Goal: Task Accomplishment & Management: Use online tool/utility

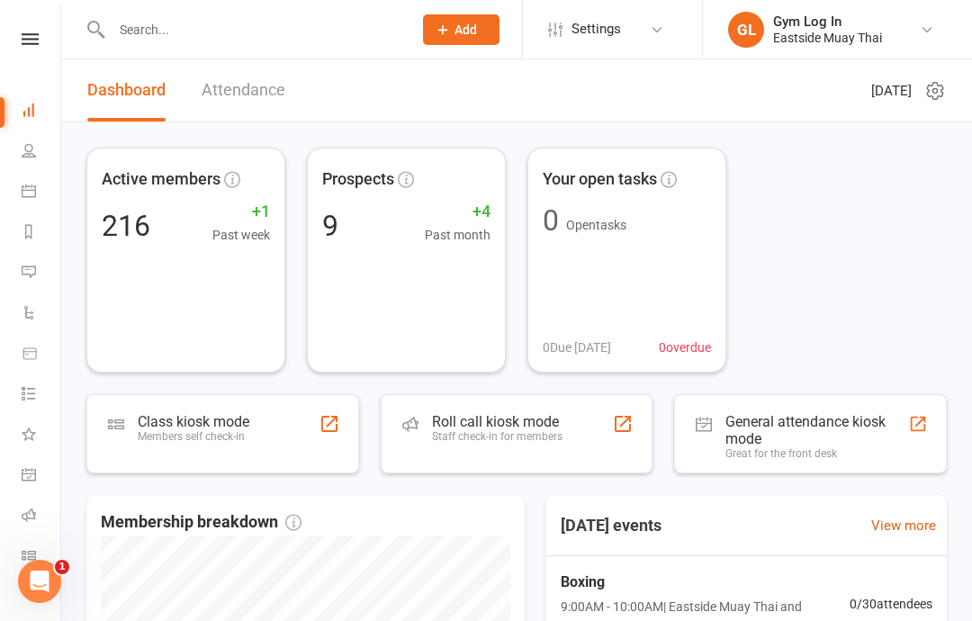
click at [520, 426] on div "Roll call kiosk mode" at bounding box center [497, 421] width 130 height 17
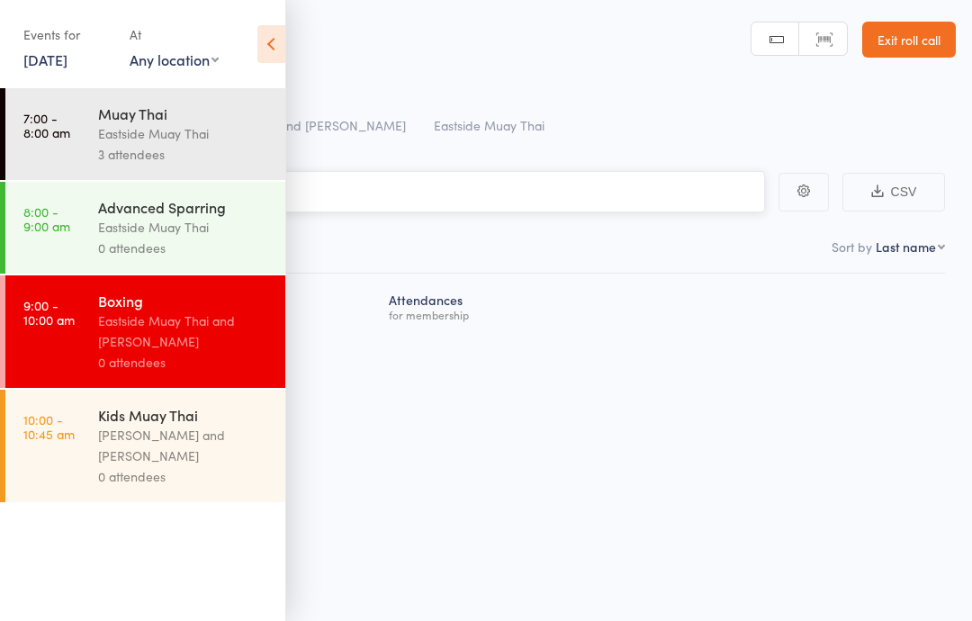
click at [456, 183] on input "search" at bounding box center [396, 191] width 738 height 41
click at [601, 141] on div "Roll Call for Boxing [DATE] 09:00 Eastside Muay Thai and [PERSON_NAME] Kaissis …" at bounding box center [509, 112] width 892 height 63
click at [268, 37] on icon at bounding box center [271, 44] width 28 height 38
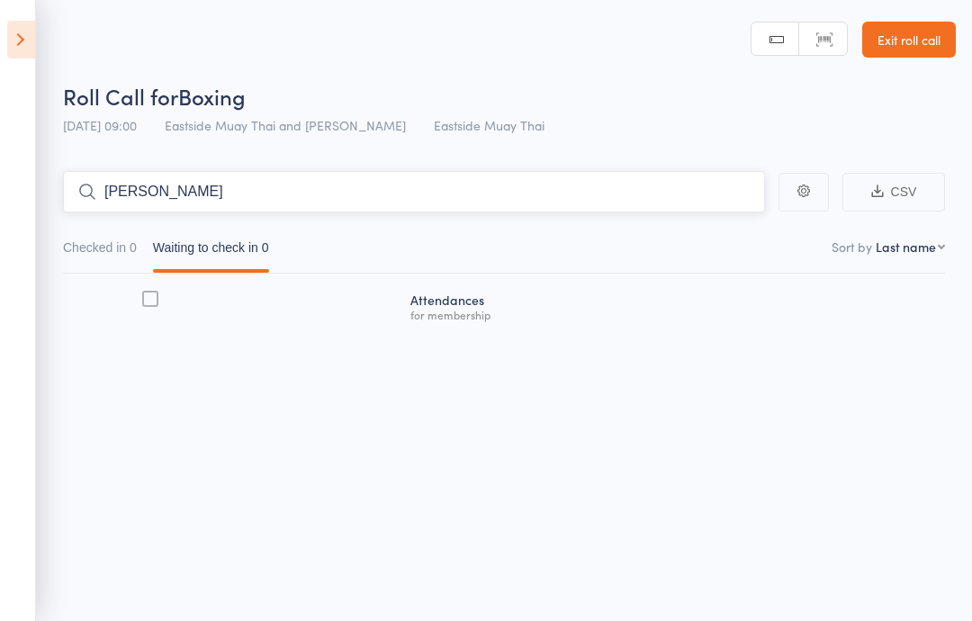
click at [398, 181] on input "[PERSON_NAME]" at bounding box center [414, 191] width 702 height 41
click at [542, 202] on input "[PERSON_NAME]" at bounding box center [414, 191] width 702 height 41
type input "[PERSON_NAME]"
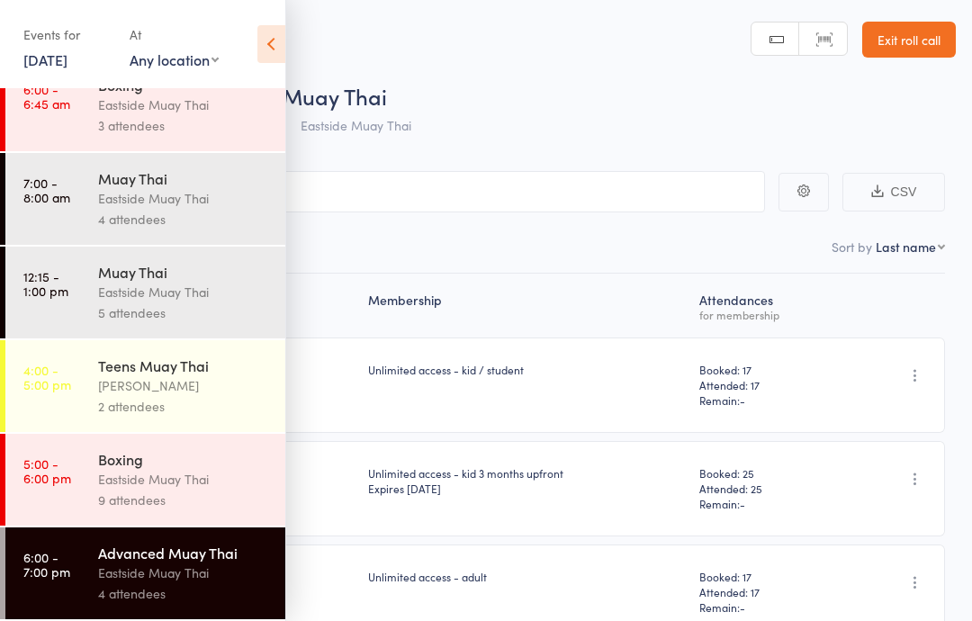
scroll to position [40, 0]
click at [67, 58] on link "10 Oct, 2025" at bounding box center [45, 59] width 44 height 20
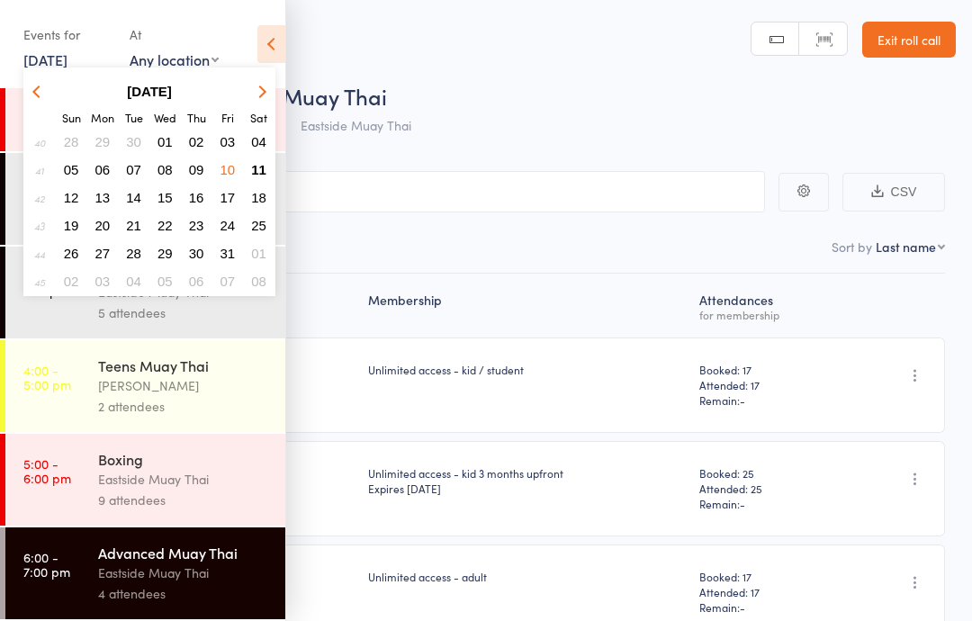
click at [251, 166] on button "11" at bounding box center [259, 169] width 28 height 24
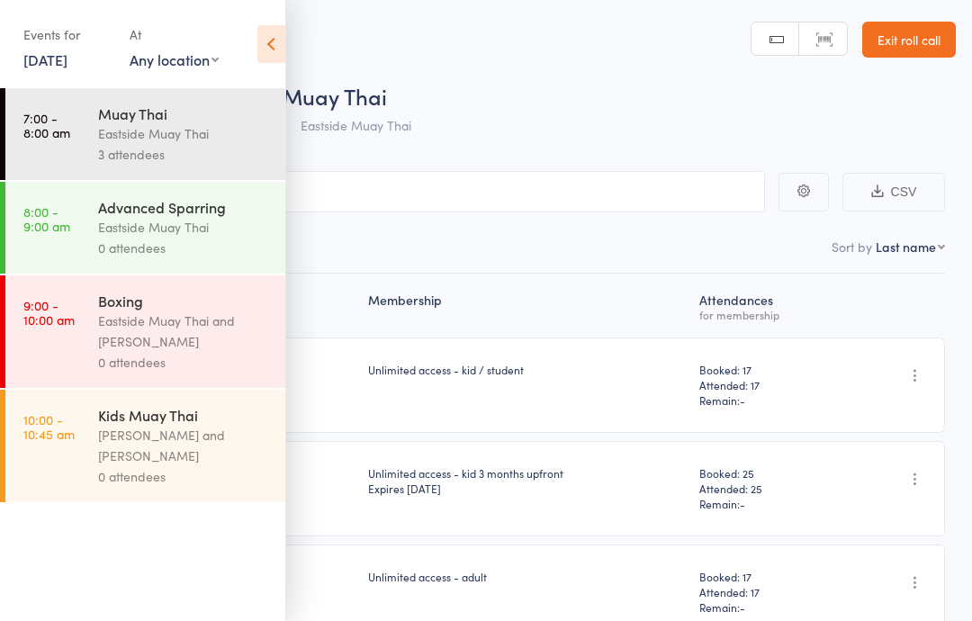
scroll to position [0, 0]
click at [106, 326] on div "Eastside Muay Thai and [PERSON_NAME]" at bounding box center [184, 330] width 172 height 41
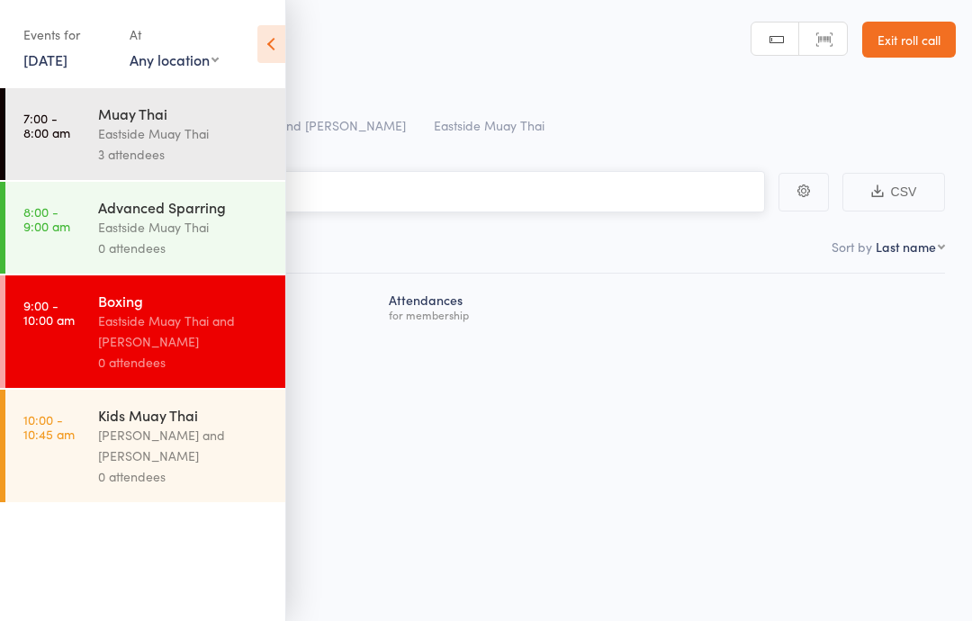
click at [345, 194] on input "search" at bounding box center [396, 191] width 738 height 41
click at [265, 58] on icon at bounding box center [271, 44] width 28 height 38
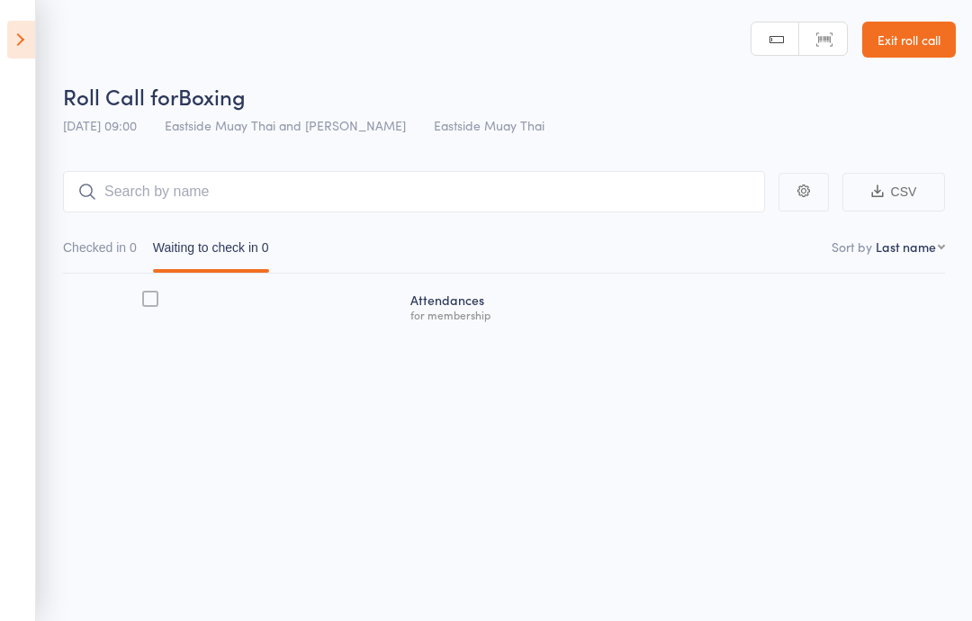
click at [163, 182] on input "search" at bounding box center [414, 191] width 702 height 41
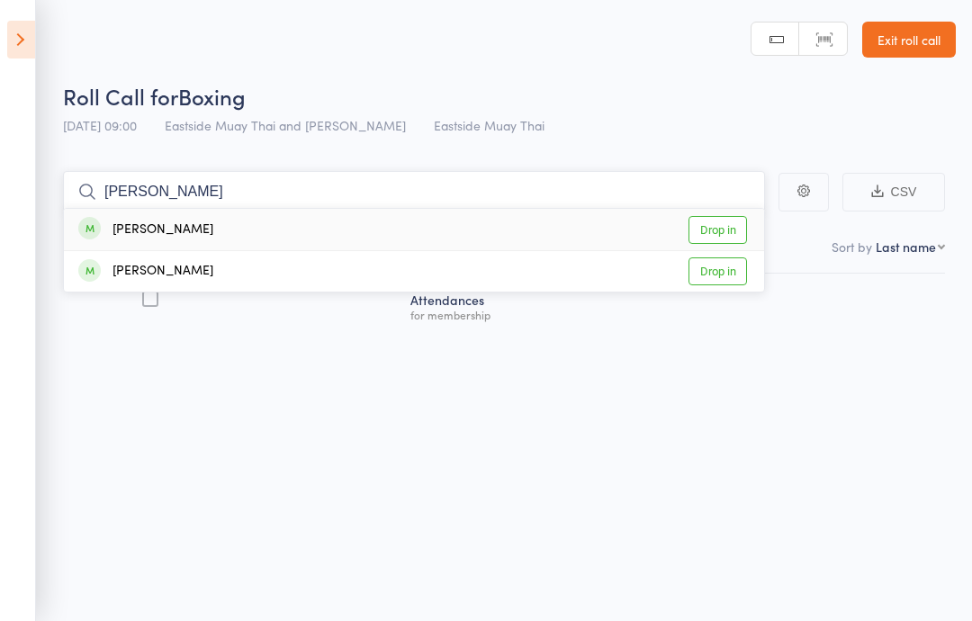
type input "[PERSON_NAME]"
click at [713, 229] on link "Drop in" at bounding box center [717, 230] width 58 height 28
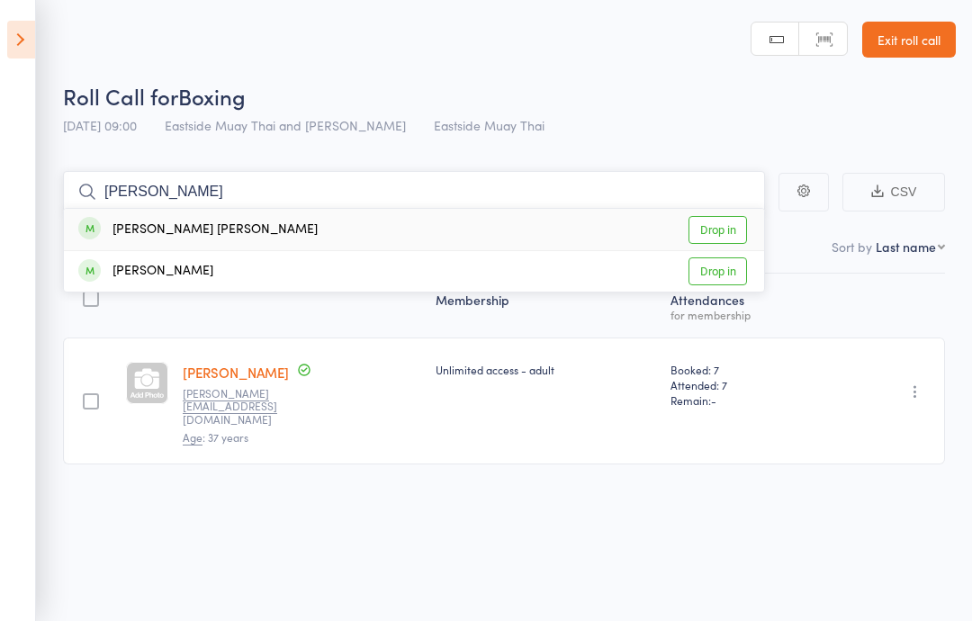
type input "bono"
click at [300, 219] on div "Bono Smith Drop in" at bounding box center [414, 229] width 700 height 41
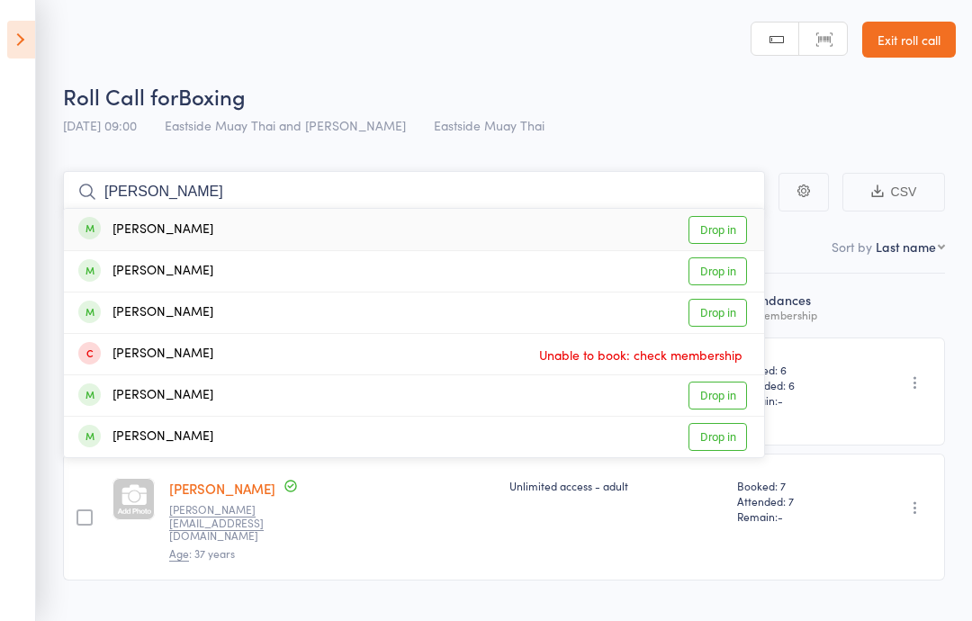
type input "stephan"
click at [214, 236] on div "Stephane Blaise Drop in" at bounding box center [414, 229] width 700 height 41
